Goal: Task Accomplishment & Management: Use online tool/utility

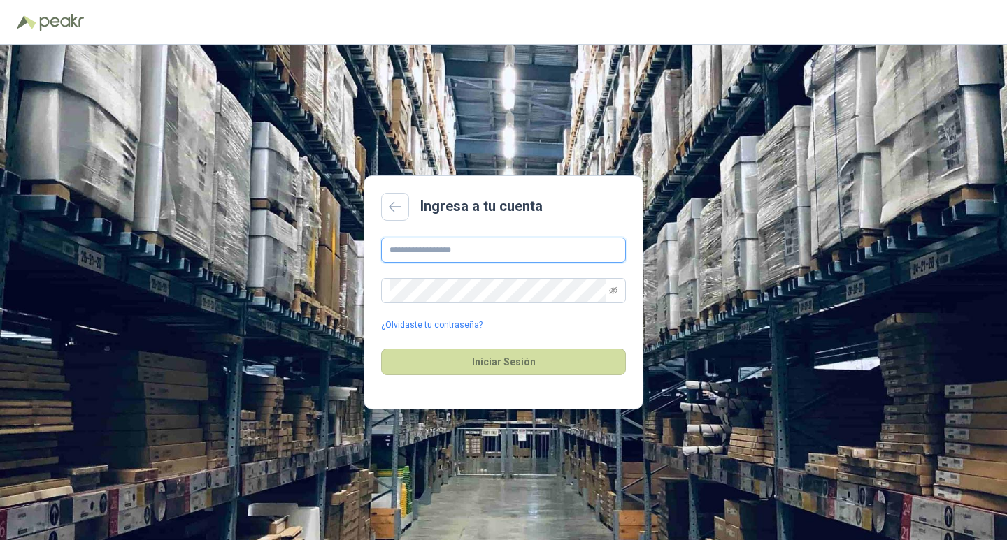
type input "**********"
click at [453, 358] on button "Iniciar Sesión" at bounding box center [503, 362] width 245 height 27
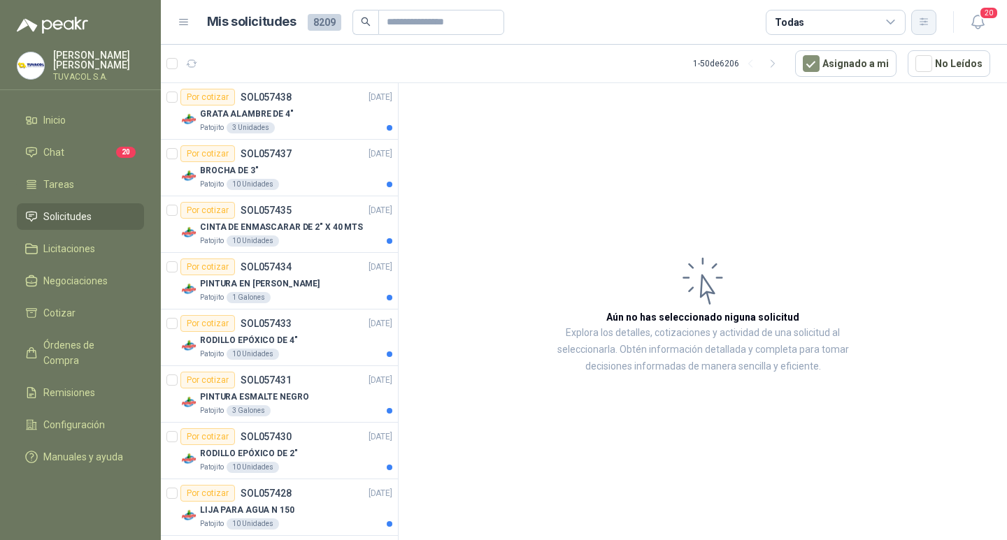
click at [931, 31] on button "button" at bounding box center [923, 22] width 25 height 25
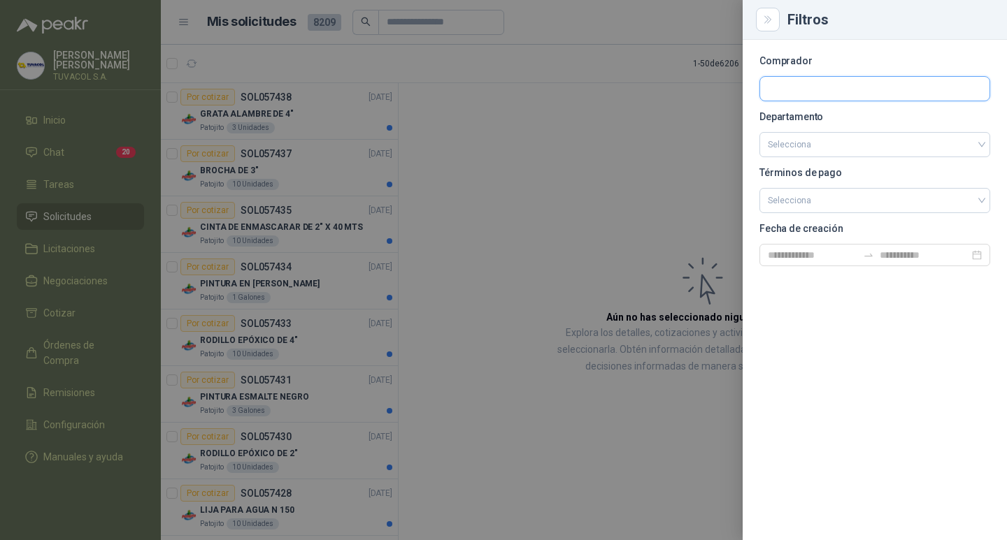
click at [784, 92] on input "text" at bounding box center [874, 89] width 229 height 24
type input "*********"
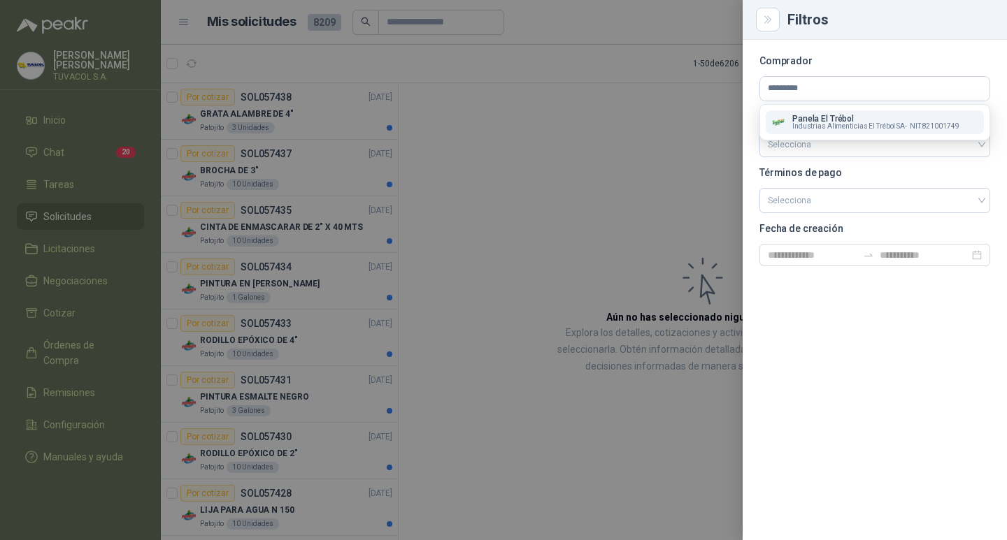
click at [823, 124] on span "Industrias Alimenticias El Trébol SA -" at bounding box center [849, 126] width 115 height 7
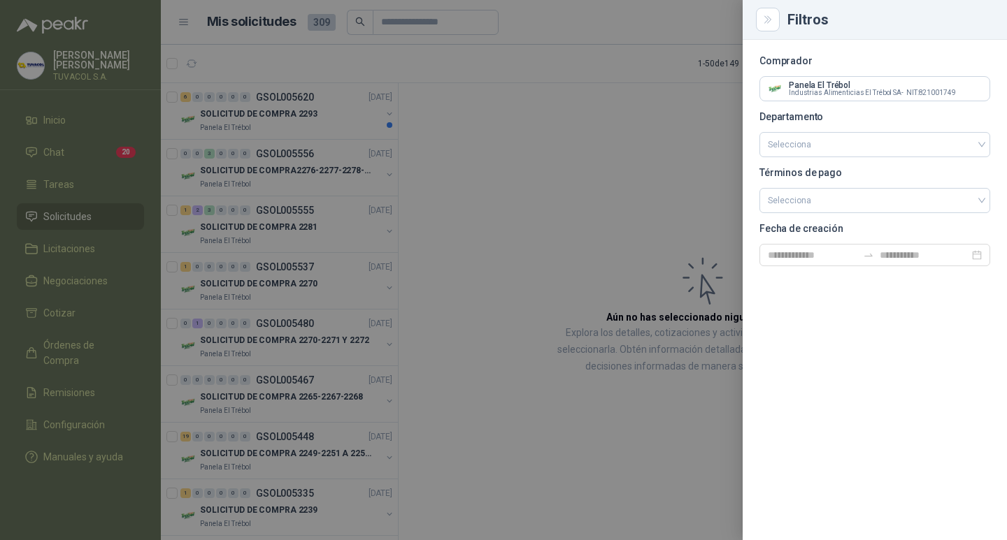
click at [288, 106] on div at bounding box center [503, 270] width 1007 height 540
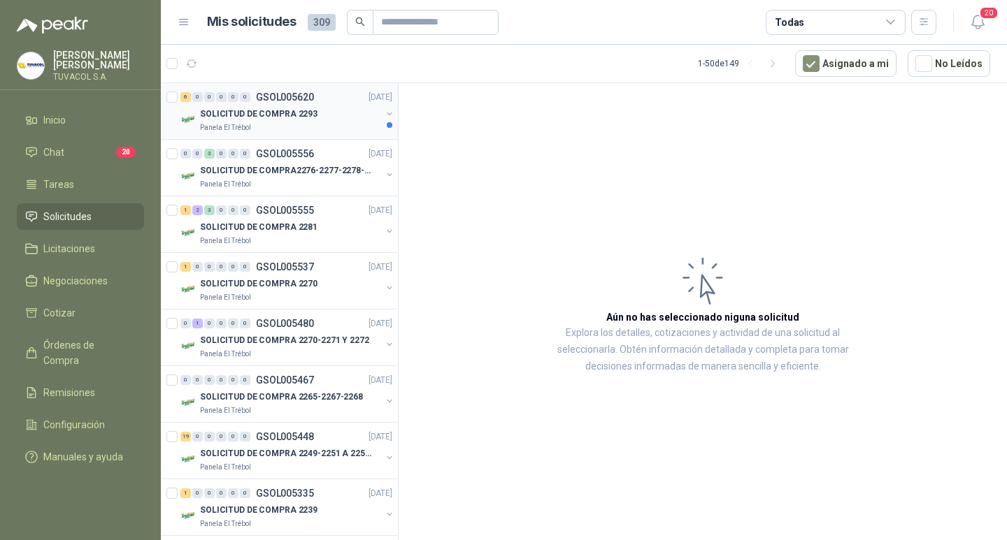
click at [301, 110] on p "SOLICITUD DE COMPRA 2293" at bounding box center [258, 114] width 117 height 13
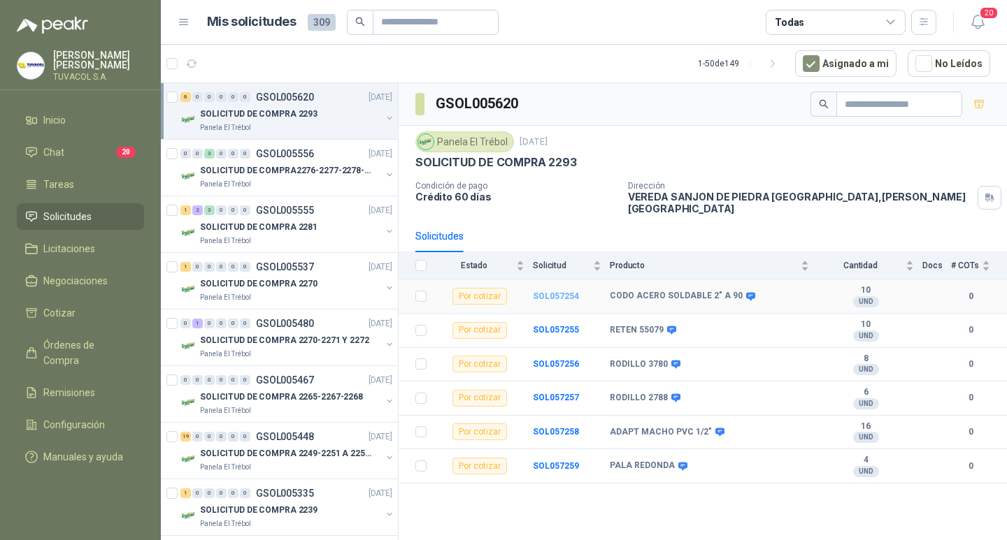
click at [563, 297] on b "SOL057254" at bounding box center [556, 297] width 46 height 10
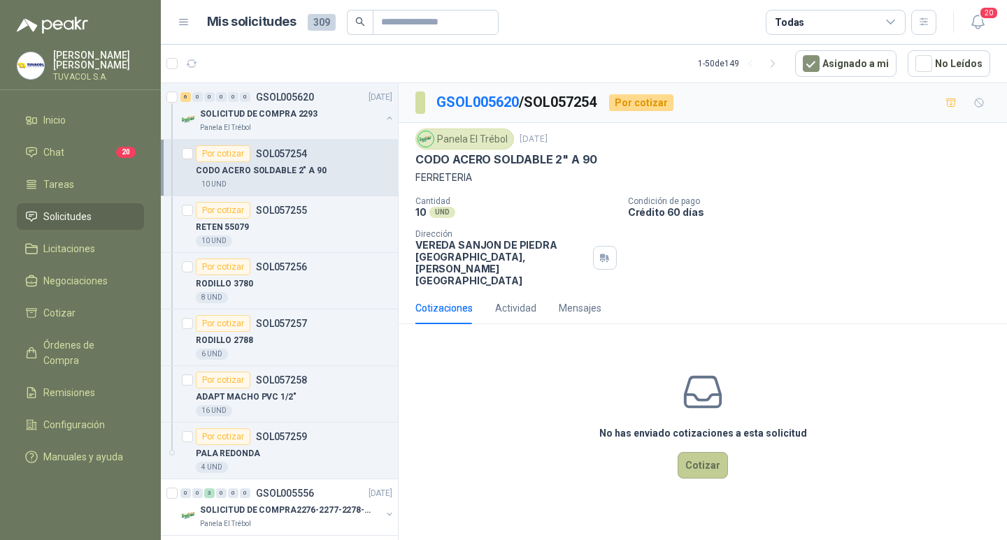
click at [694, 471] on button "Cotizar" at bounding box center [702, 465] width 50 height 27
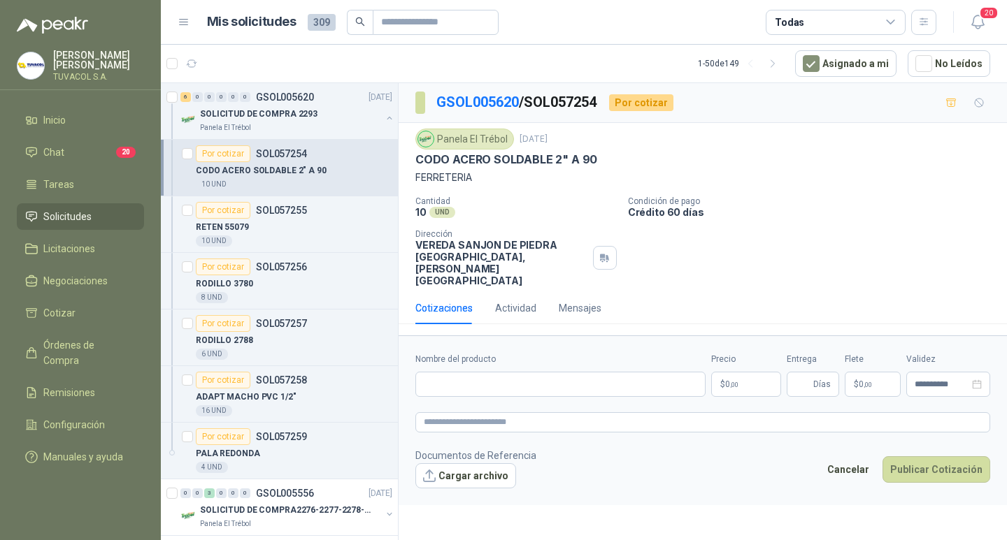
drag, startPoint x: 596, startPoint y: 158, endPoint x: 396, endPoint y: 162, distance: 200.0
click at [396, 162] on div "6 0 0 0 0 0 GSOL005620 [DATE] SOLICITUD DE COMPRA 2293 Panela El Trébol Por cot…" at bounding box center [584, 313] width 846 height 463
click at [648, 173] on p "FERRETERIA" at bounding box center [702, 177] width 575 height 15
drag, startPoint x: 594, startPoint y: 160, endPoint x: 415, endPoint y: 160, distance: 178.3
click at [415, 160] on div "CODO ACERO SOLDABLE 2" A 90" at bounding box center [702, 159] width 575 height 15
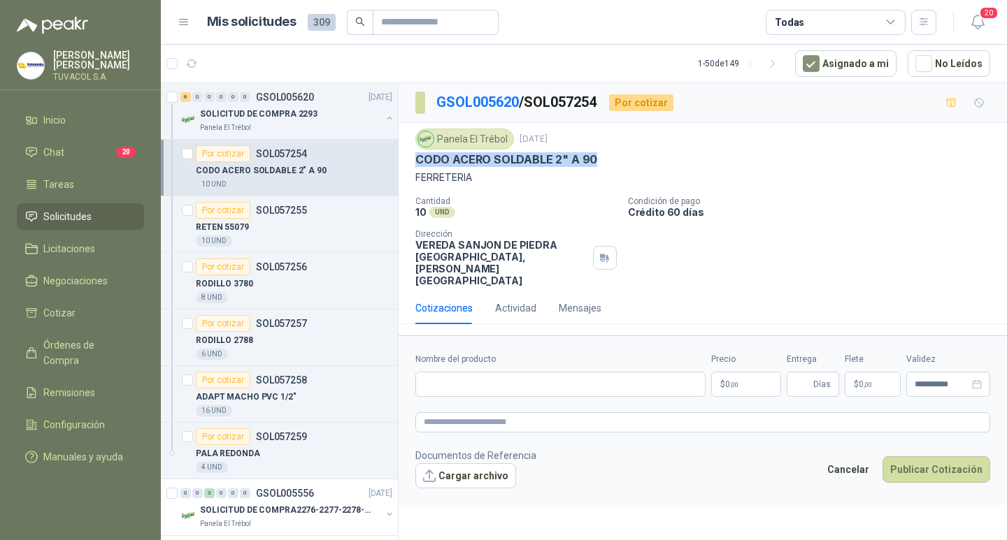
copy p "CODO ACERO SOLDABLE 2" A 90"
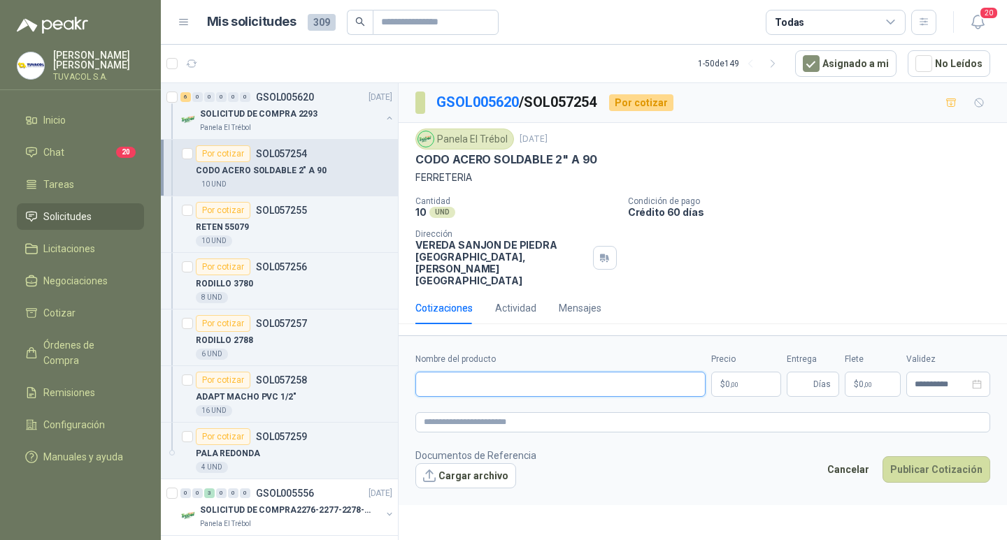
click at [510, 389] on input "Nombre del producto" at bounding box center [560, 384] width 290 height 25
paste input "**********"
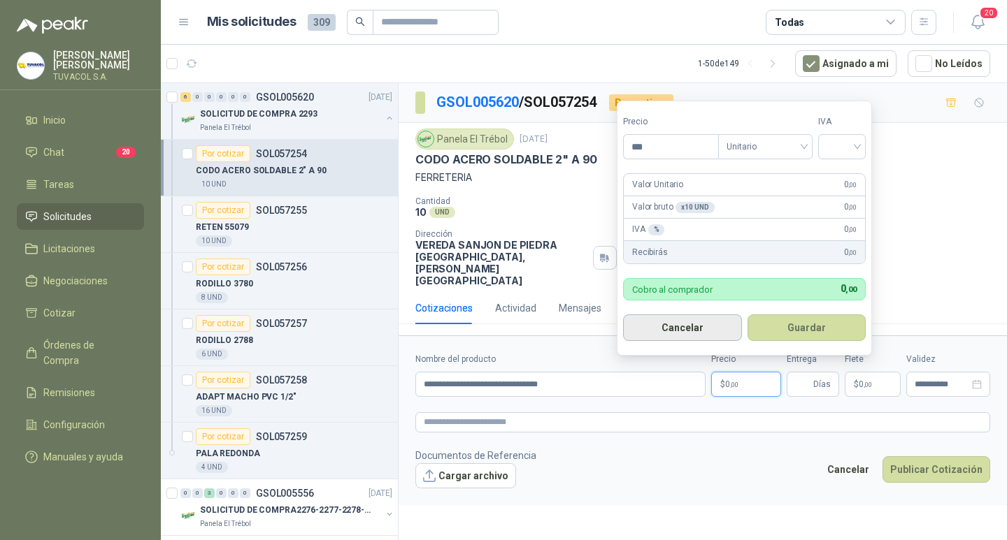
click at [654, 341] on button "Cancelar" at bounding box center [682, 328] width 119 height 27
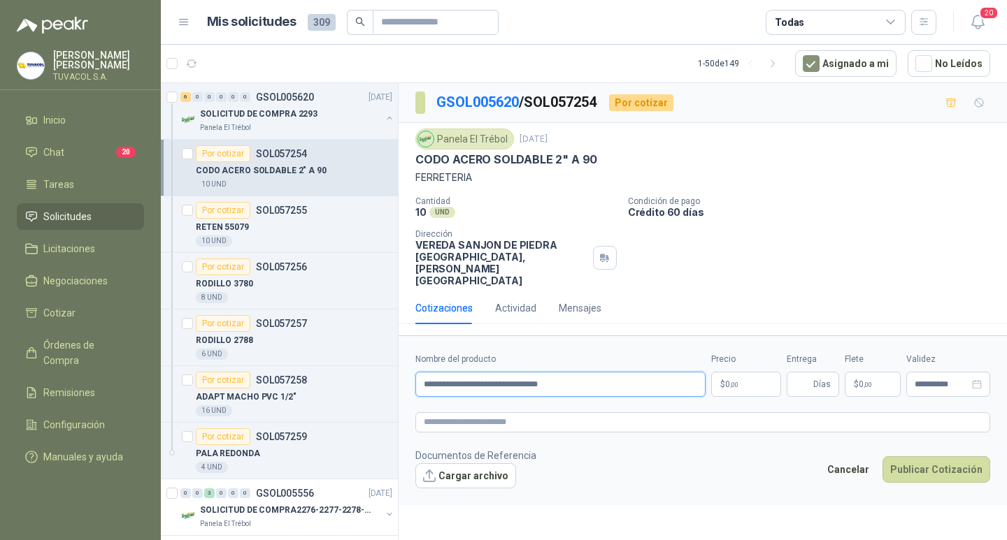
click at [545, 396] on input "**********" at bounding box center [560, 384] width 290 height 25
click at [550, 390] on input "**********" at bounding box center [560, 384] width 290 height 25
type input "**********"
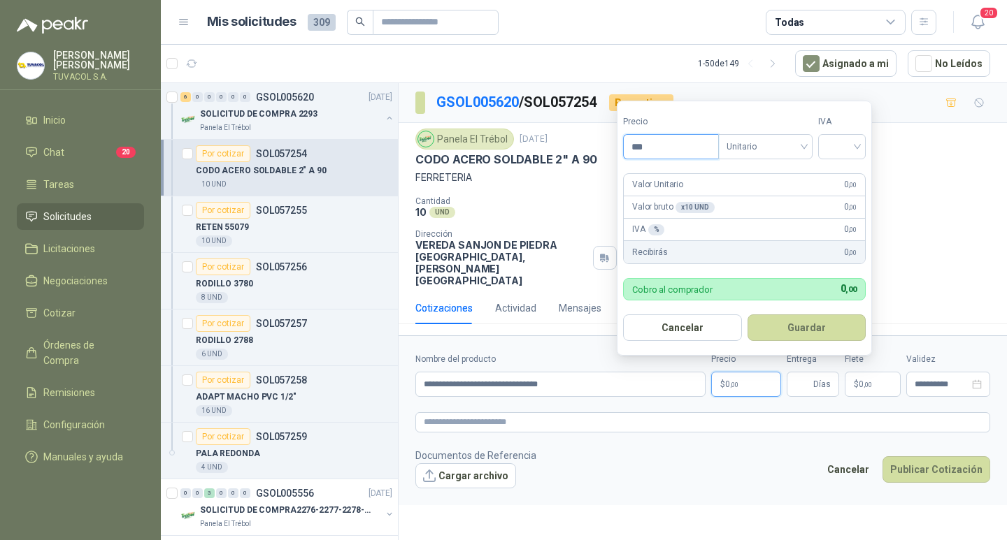
click at [649, 147] on input "***" at bounding box center [671, 147] width 94 height 24
type input "*******"
click at [836, 145] on input "search" at bounding box center [841, 145] width 31 height 21
click at [838, 173] on div "19%" at bounding box center [845, 175] width 26 height 15
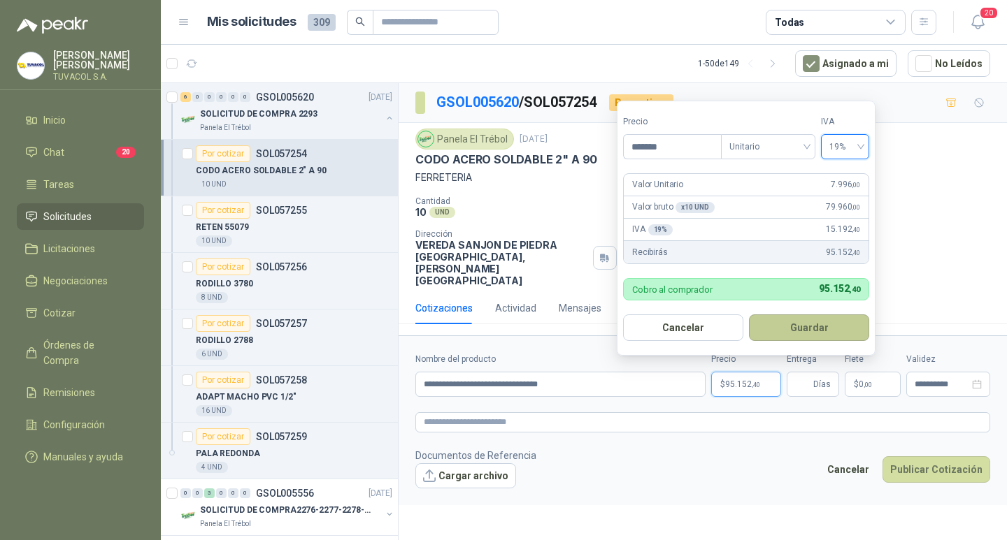
click at [805, 331] on button "Guardar" at bounding box center [809, 328] width 120 height 27
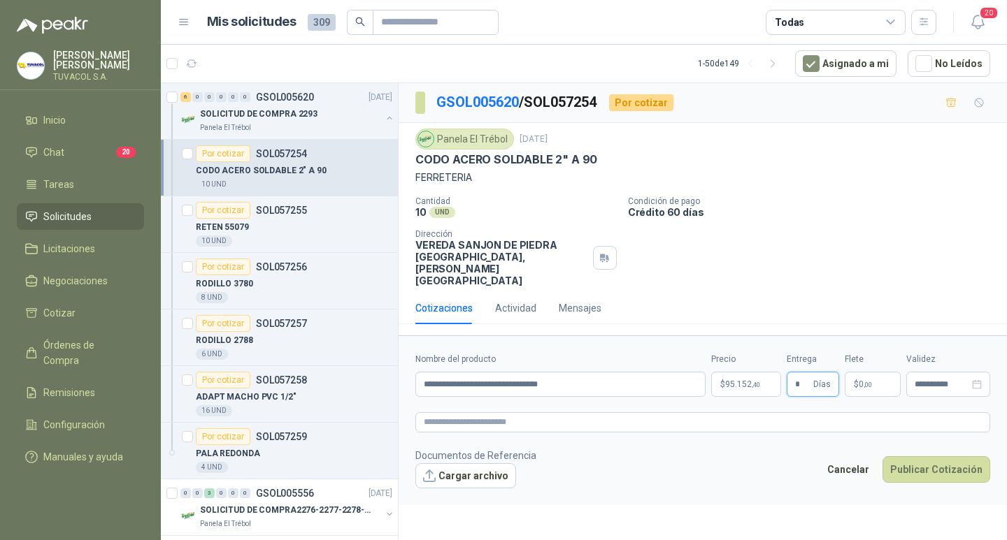
type input "*"
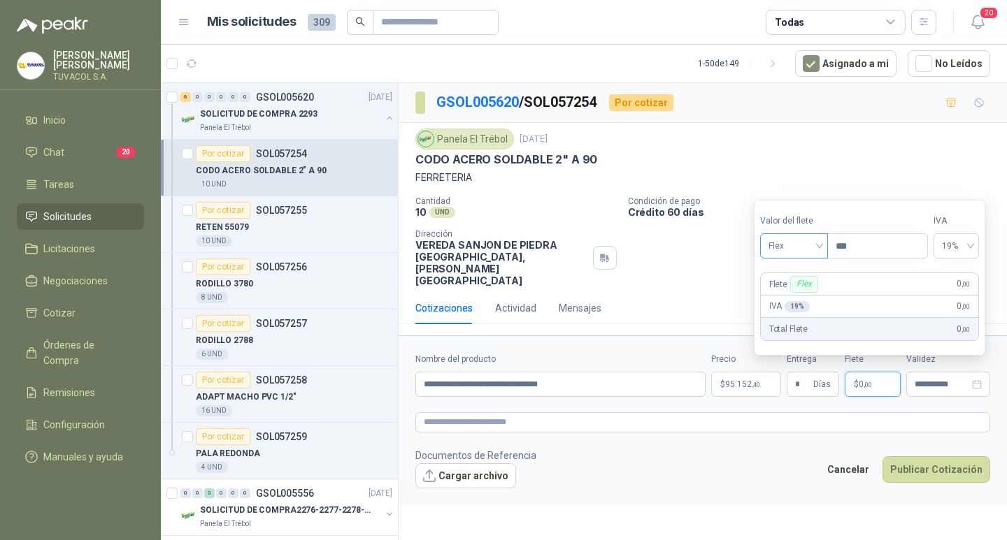
click at [786, 241] on span "Flex" at bounding box center [793, 246] width 51 height 21
click at [798, 298] on div "Incluido" at bounding box center [795, 297] width 48 height 15
click at [979, 472] on button "Publicar Cotización" at bounding box center [936, 470] width 108 height 27
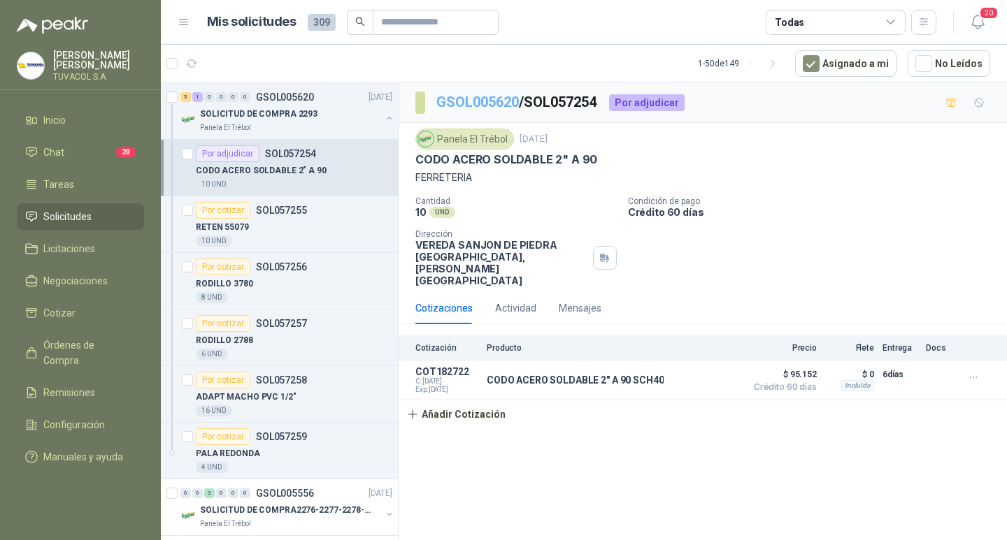
click at [505, 103] on link "GSOL005620" at bounding box center [477, 102] width 82 height 17
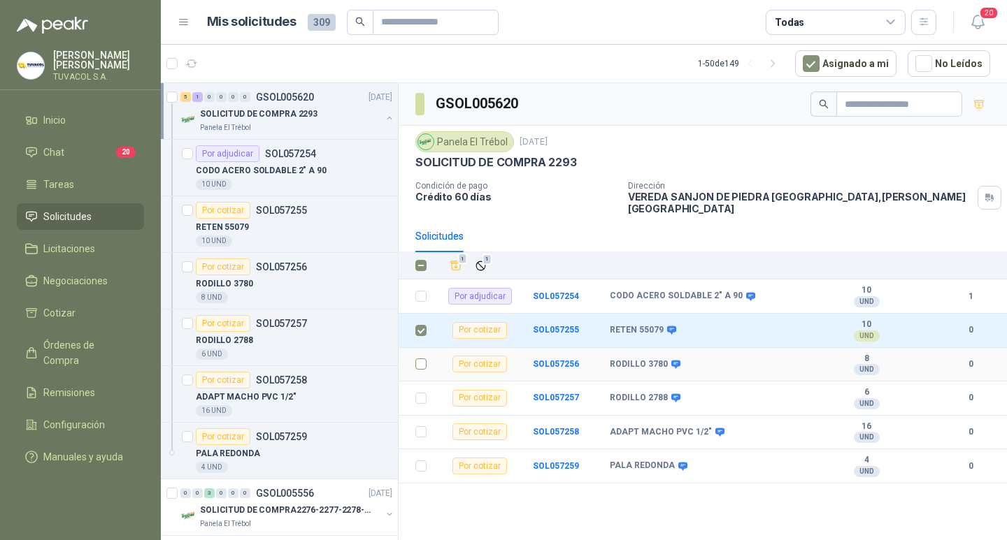
click at [422, 358] on td at bounding box center [417, 365] width 36 height 34
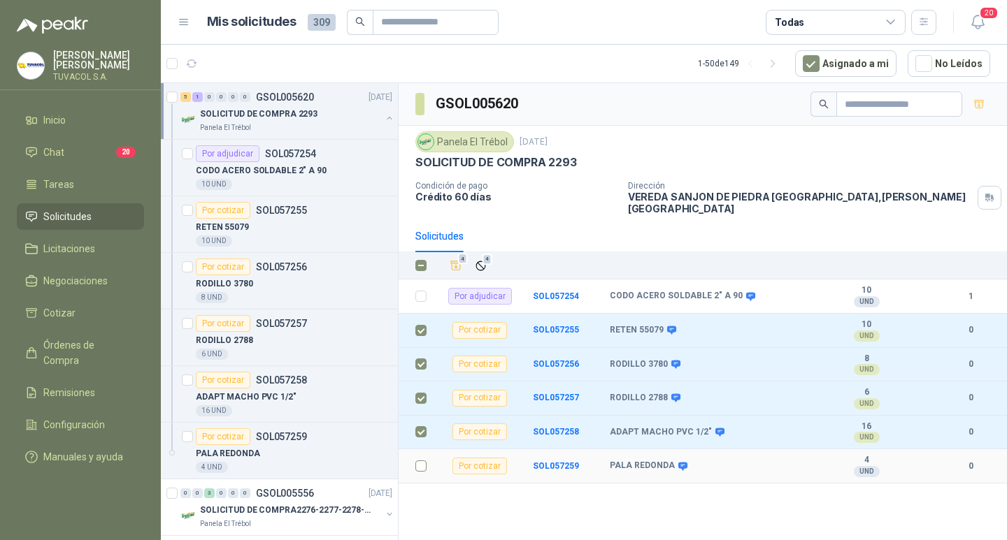
click at [415, 468] on td at bounding box center [417, 467] width 36 height 34
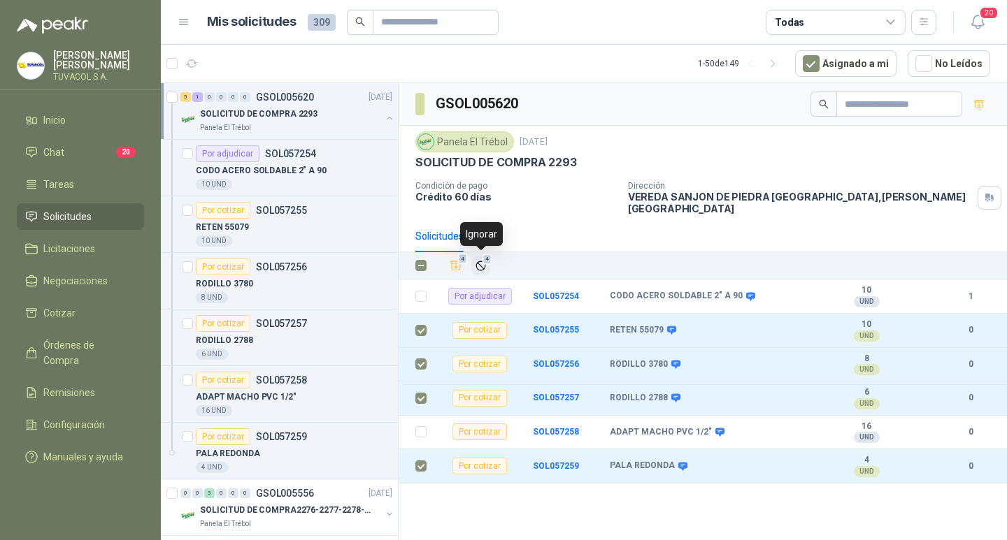
click at [482, 266] on icon "Ignorar" at bounding box center [480, 265] width 8 height 8
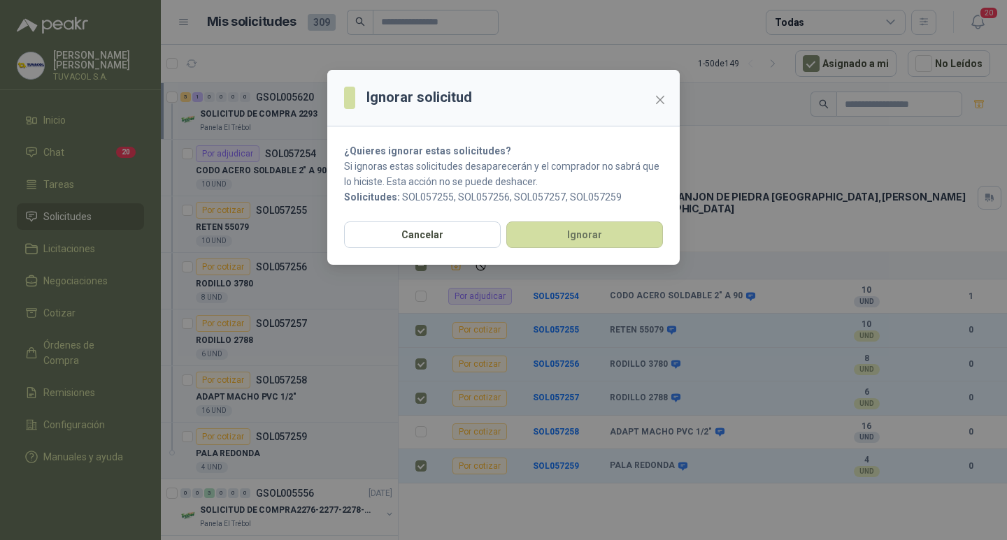
click at [611, 218] on section "¿Quieres ignorar estas solicitudes? Si ignoras estas solicitudes desaparecerán …" at bounding box center [503, 174] width 352 height 95
click at [610, 225] on button "Ignorar" at bounding box center [584, 235] width 157 height 27
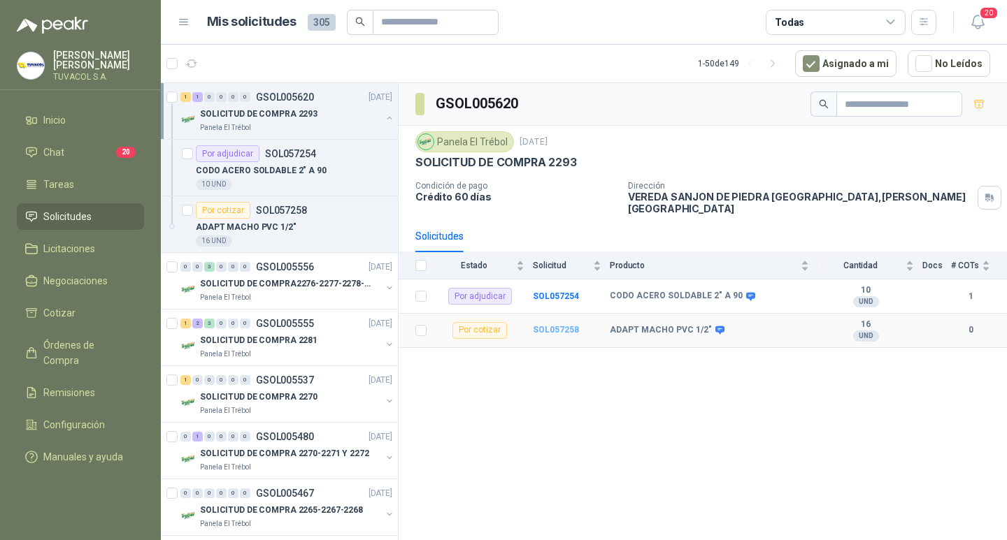
click at [545, 327] on b "SOL057258" at bounding box center [556, 330] width 46 height 10
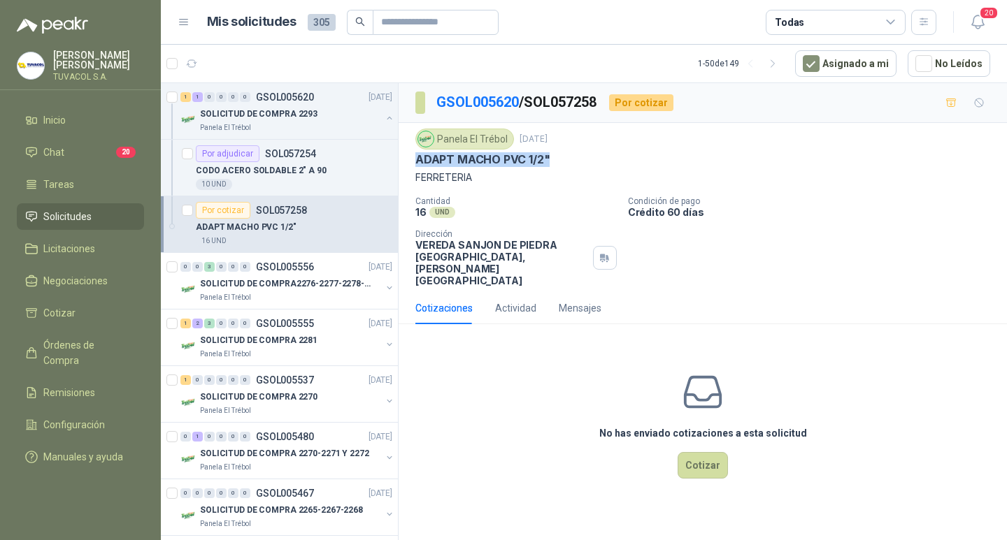
drag, startPoint x: 557, startPoint y: 165, endPoint x: 417, endPoint y: 164, distance: 139.8
click at [417, 164] on div "ADAPT MACHO PVC 1/2"" at bounding box center [702, 159] width 575 height 15
copy p "ADAPT MACHO PVC 1/2""
click at [701, 475] on button "Cotizar" at bounding box center [702, 465] width 50 height 27
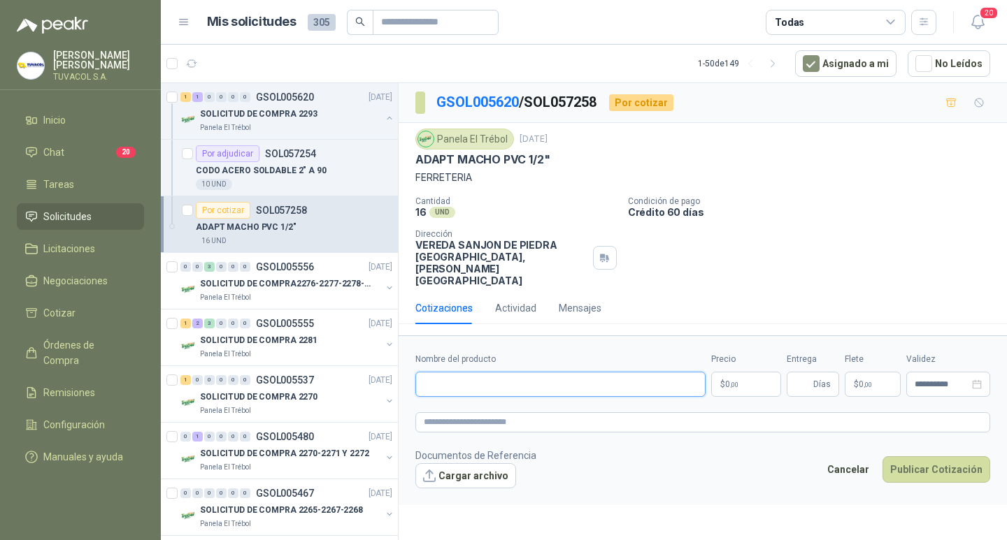
drag, startPoint x: 606, startPoint y: 395, endPoint x: 613, endPoint y: 393, distance: 7.3
click at [606, 395] on input "Nombre del producto" at bounding box center [560, 384] width 290 height 25
paste input "**********"
type input "**********"
click at [741, 385] on p "$ 0 ,00" at bounding box center [746, 384] width 70 height 25
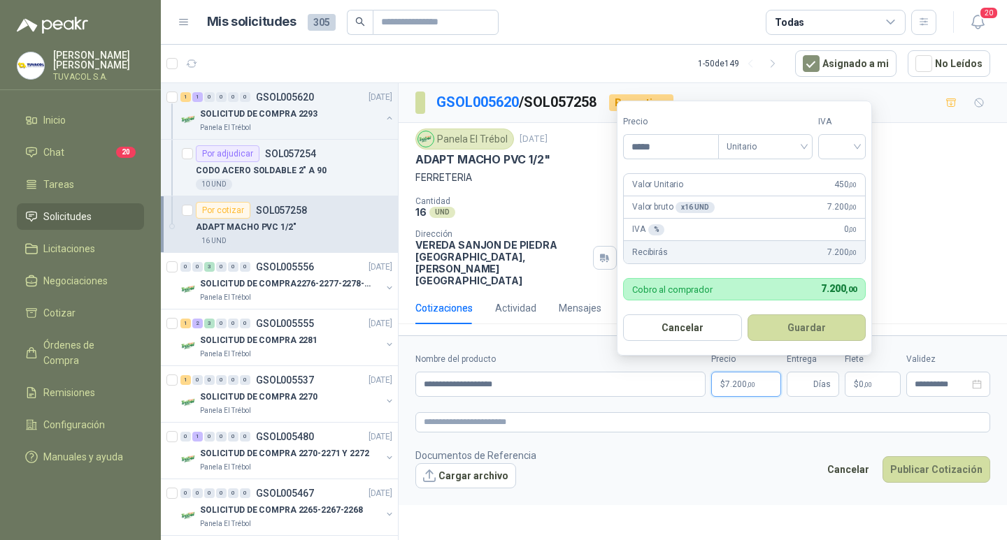
type input "*****"
click at [842, 147] on input "search" at bounding box center [841, 145] width 31 height 21
click at [849, 176] on div "19%" at bounding box center [845, 175] width 26 height 15
click at [812, 332] on button "Guardar" at bounding box center [809, 328] width 120 height 27
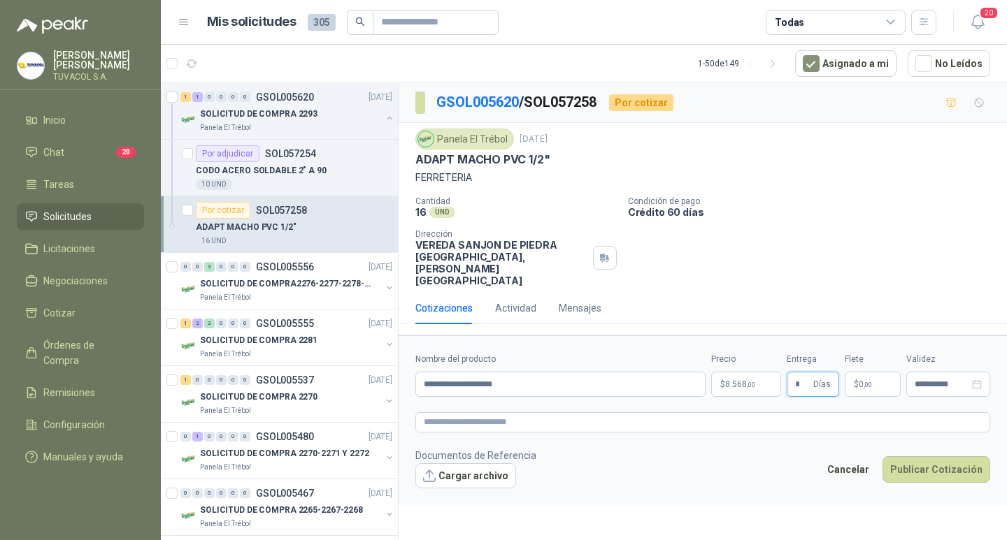
type input "*"
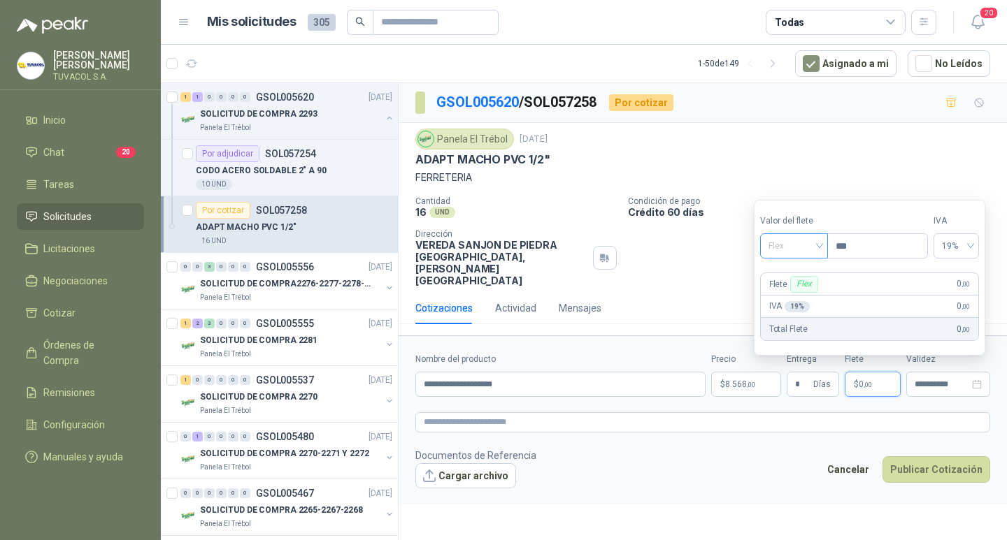
click at [801, 252] on span "Flex" at bounding box center [793, 246] width 51 height 21
click at [807, 295] on div "Incluido" at bounding box center [795, 297] width 48 height 15
click at [950, 474] on button "Publicar Cotización" at bounding box center [936, 470] width 108 height 27
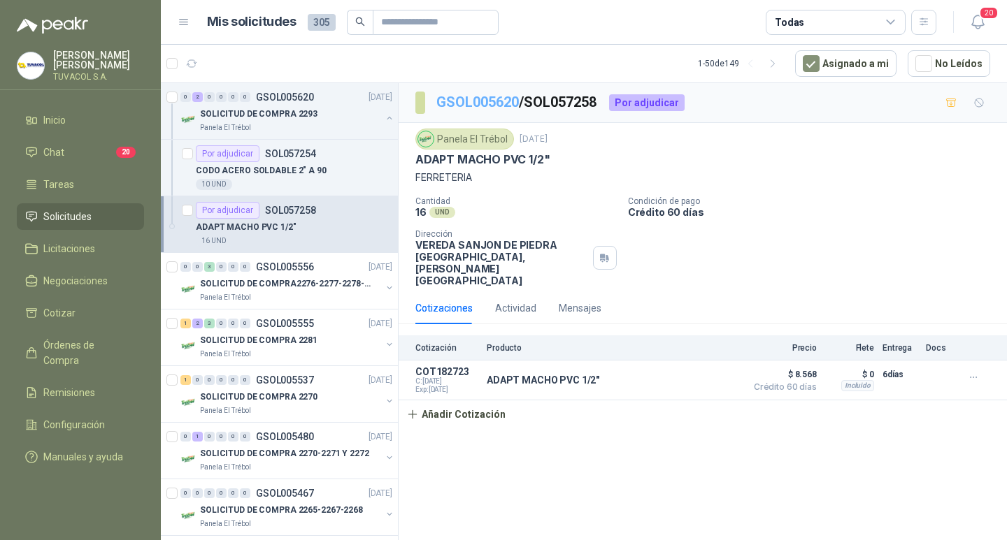
click at [463, 89] on div "GSOL005620 / SOL057258 Por adjudicar" at bounding box center [703, 103] width 608 height 40
click at [464, 100] on link "GSOL005620" at bounding box center [477, 102] width 82 height 17
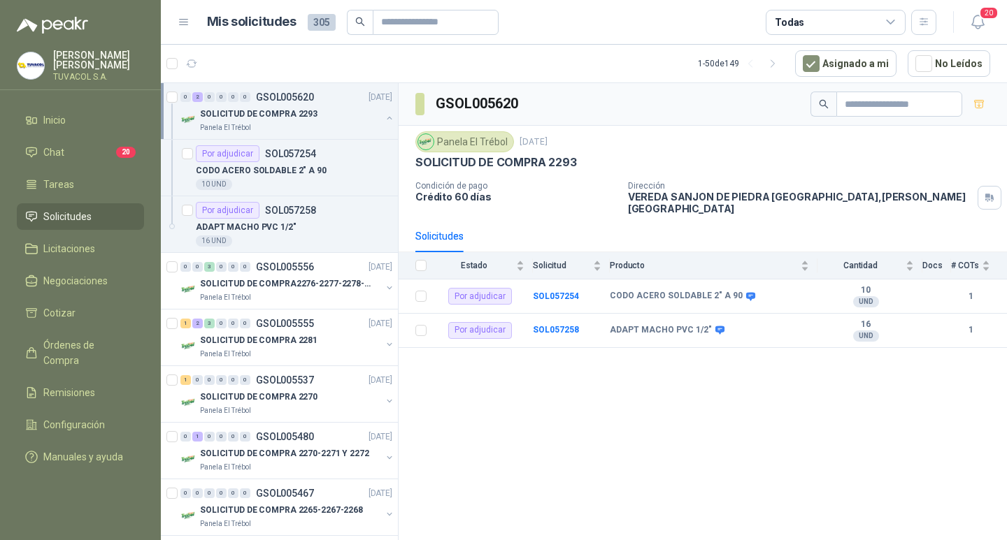
click at [138, 57] on p "[PERSON_NAME]" at bounding box center [98, 60] width 91 height 20
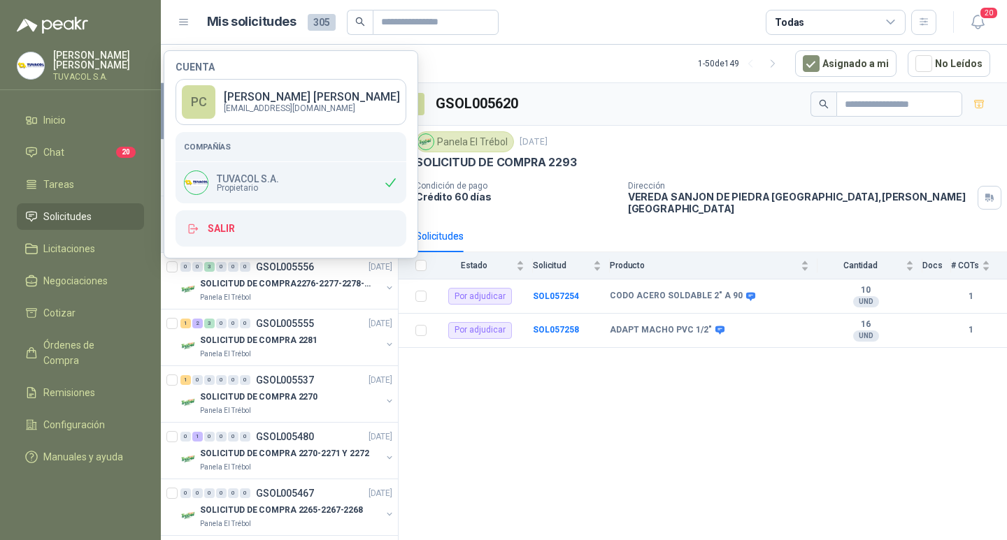
click at [227, 251] on div "Cuenta PC [PERSON_NAME] [EMAIL_ADDRESS][DOMAIN_NAME] Compañías TUVACOL S.A. Pro…" at bounding box center [291, 154] width 254 height 208
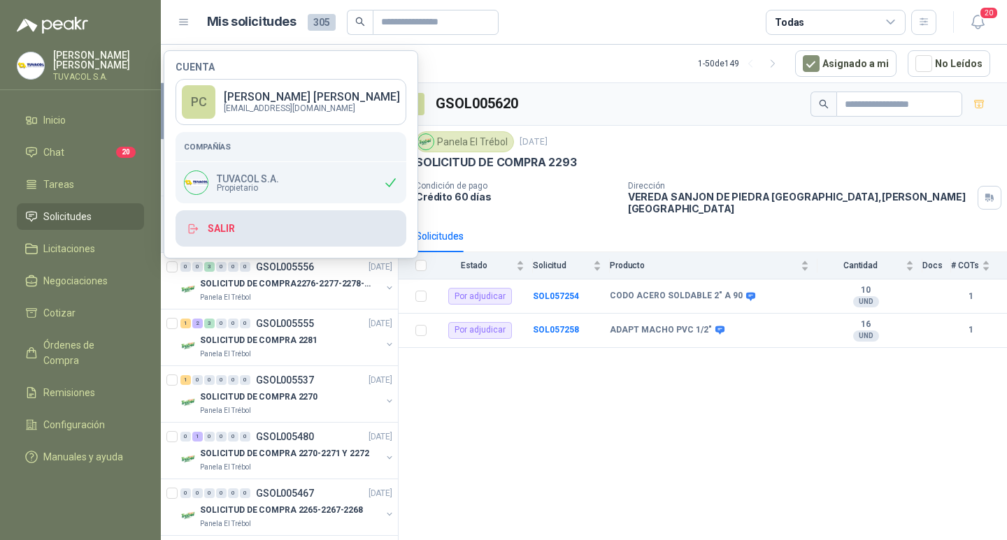
click at [236, 240] on button "Salir" at bounding box center [290, 228] width 231 height 36
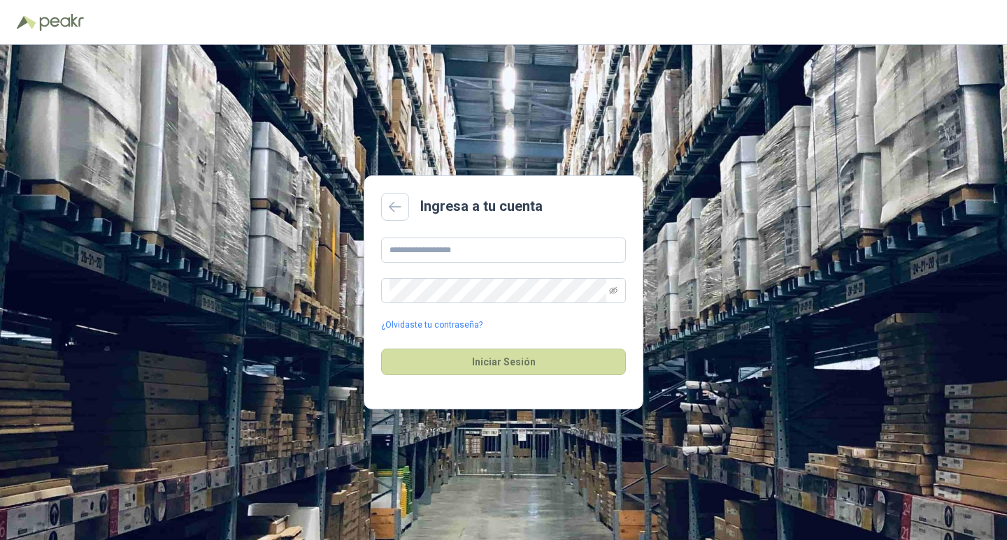
type input "**********"
